Goal: Task Accomplishment & Management: Complete application form

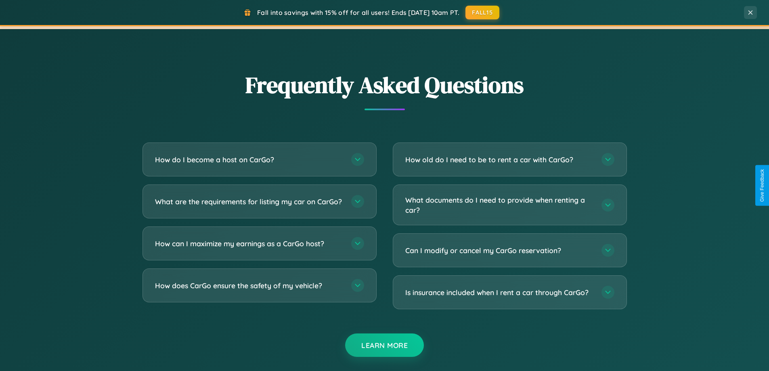
scroll to position [1554, 0]
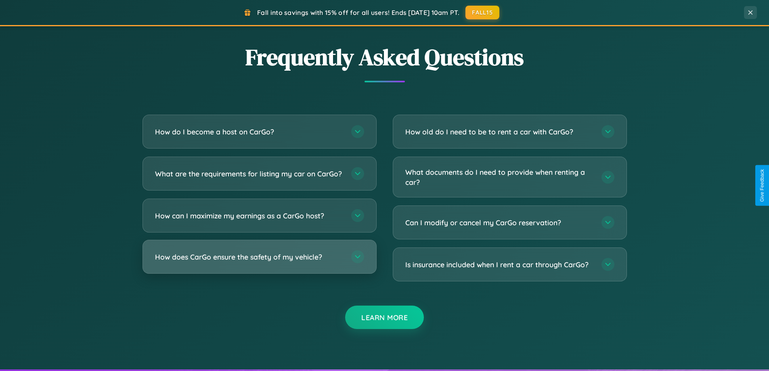
click at [259, 262] on h3 "How does CarGo ensure the safety of my vehicle?" at bounding box center [249, 257] width 188 height 10
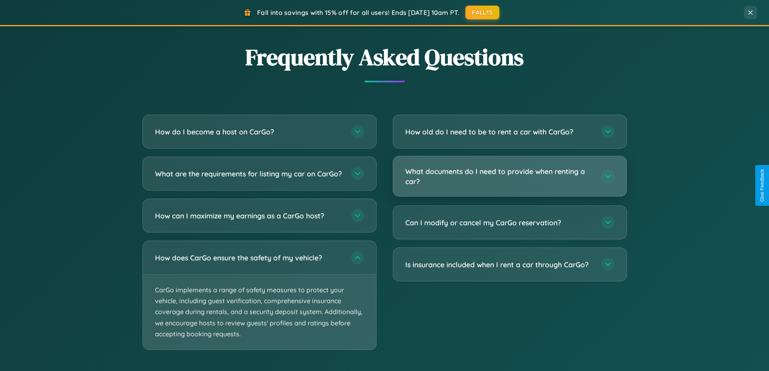
click at [510, 176] on h3 "What documents do I need to provide when renting a car?" at bounding box center [499, 176] width 188 height 20
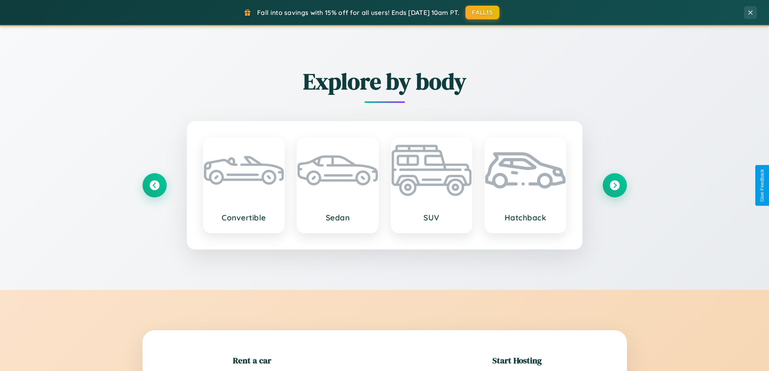
scroll to position [174, 0]
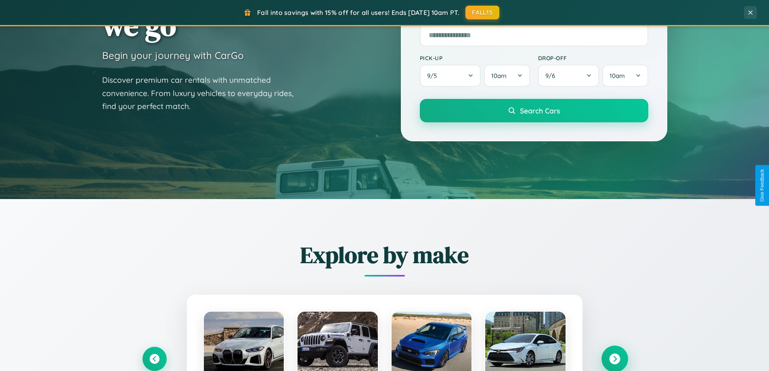
click at [615, 359] on icon at bounding box center [614, 359] width 11 height 11
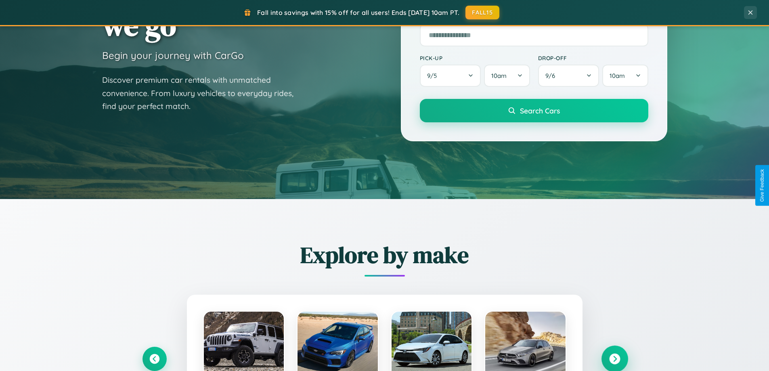
click at [615, 358] on icon at bounding box center [614, 359] width 11 height 11
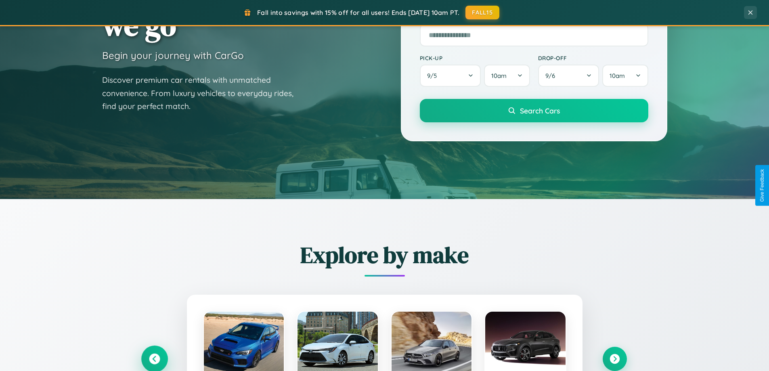
click at [154, 359] on icon at bounding box center [154, 359] width 11 height 11
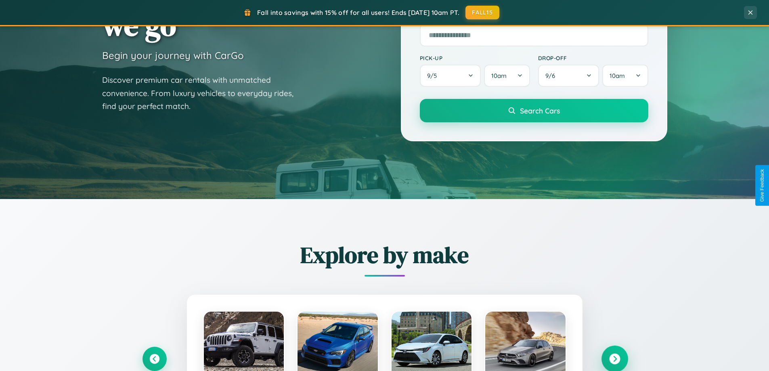
click at [615, 359] on icon at bounding box center [614, 359] width 11 height 11
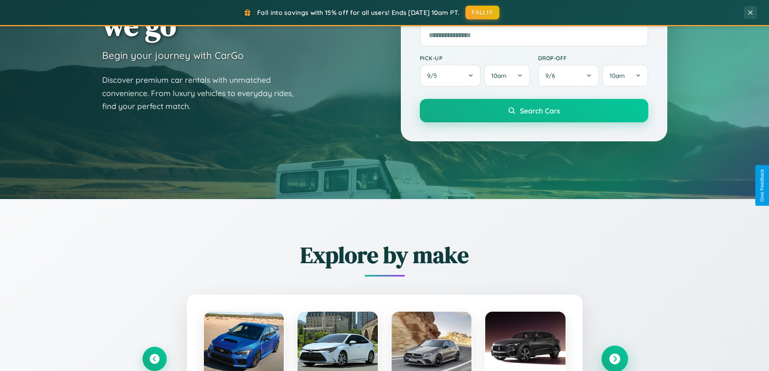
scroll to position [1298, 0]
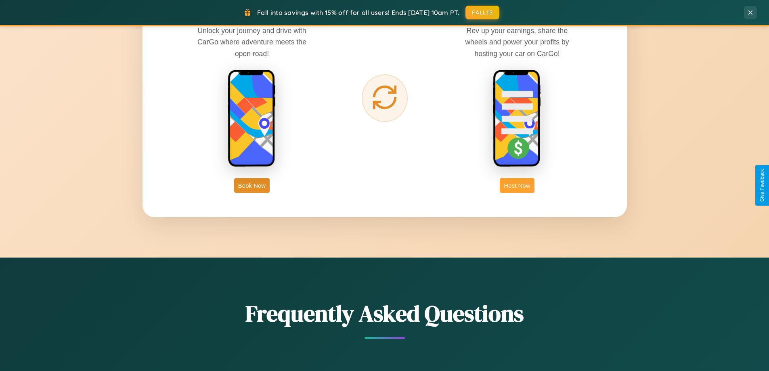
click at [517, 185] on button "Host Now" at bounding box center [517, 185] width 34 height 15
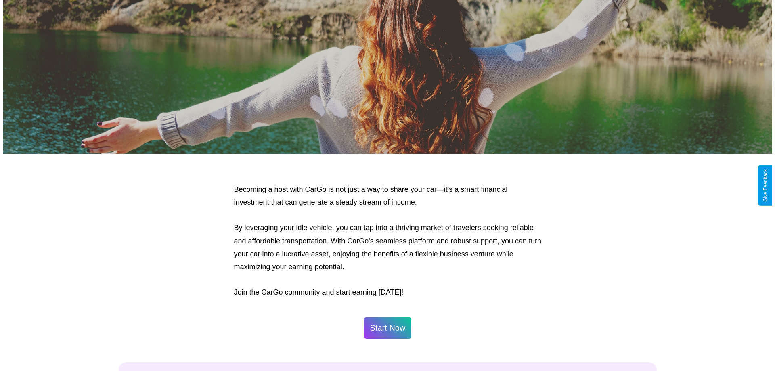
scroll to position [390, 0]
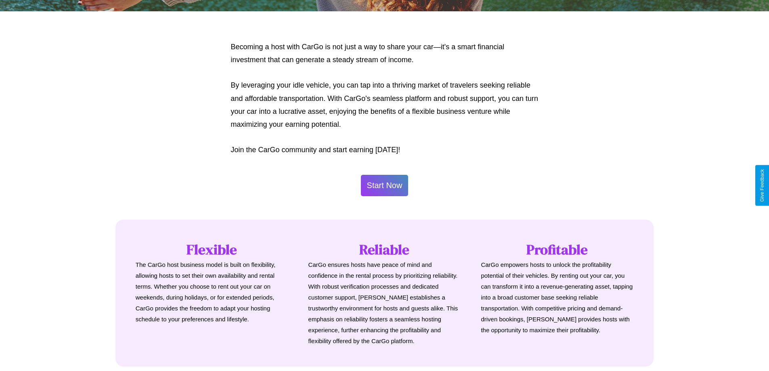
click at [384, 185] on button "Start Now" at bounding box center [385, 185] width 48 height 21
